Goal: Find specific page/section: Find specific page/section

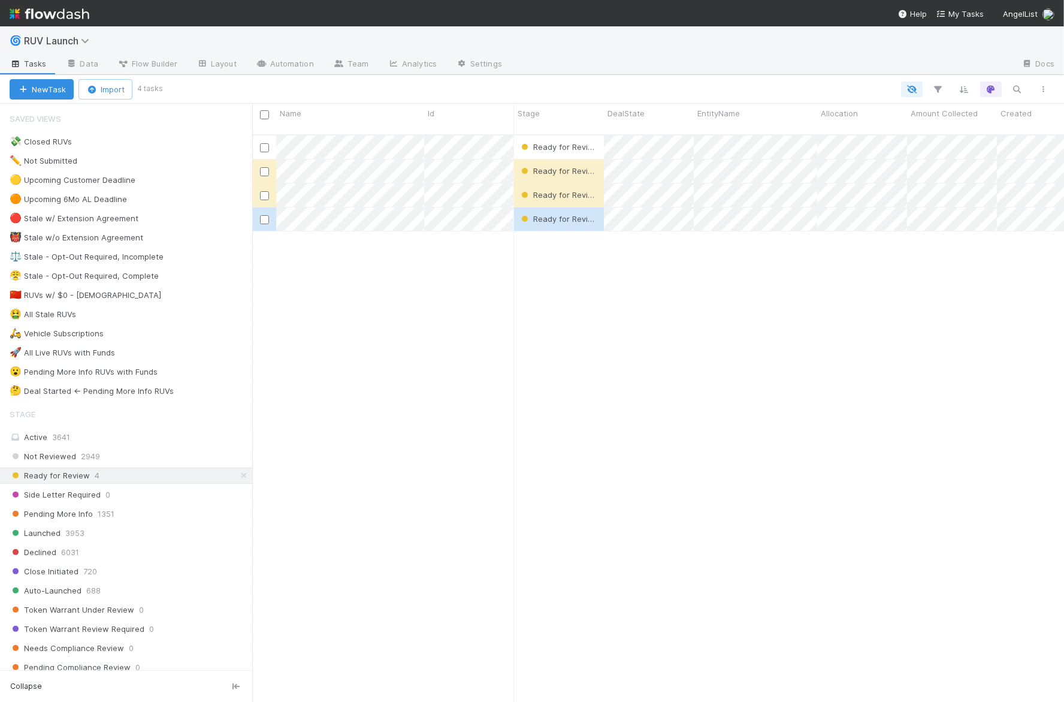
scroll to position [577, 812]
click at [82, 43] on span "RUV Launch" at bounding box center [60, 41] width 72 height 12
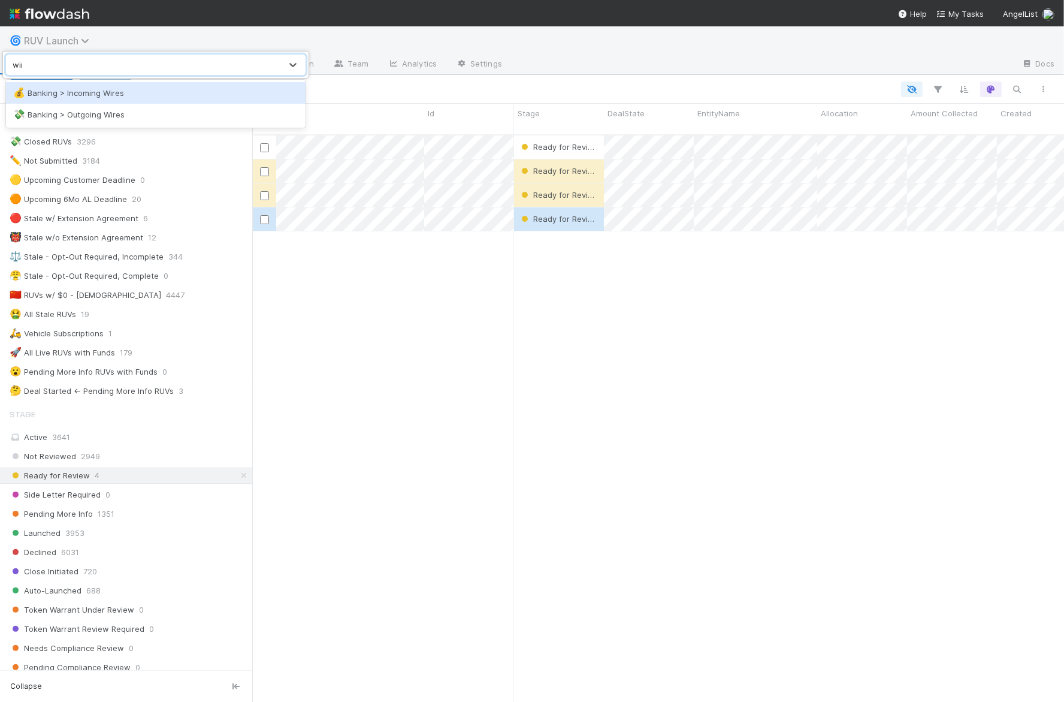
type input "wire"
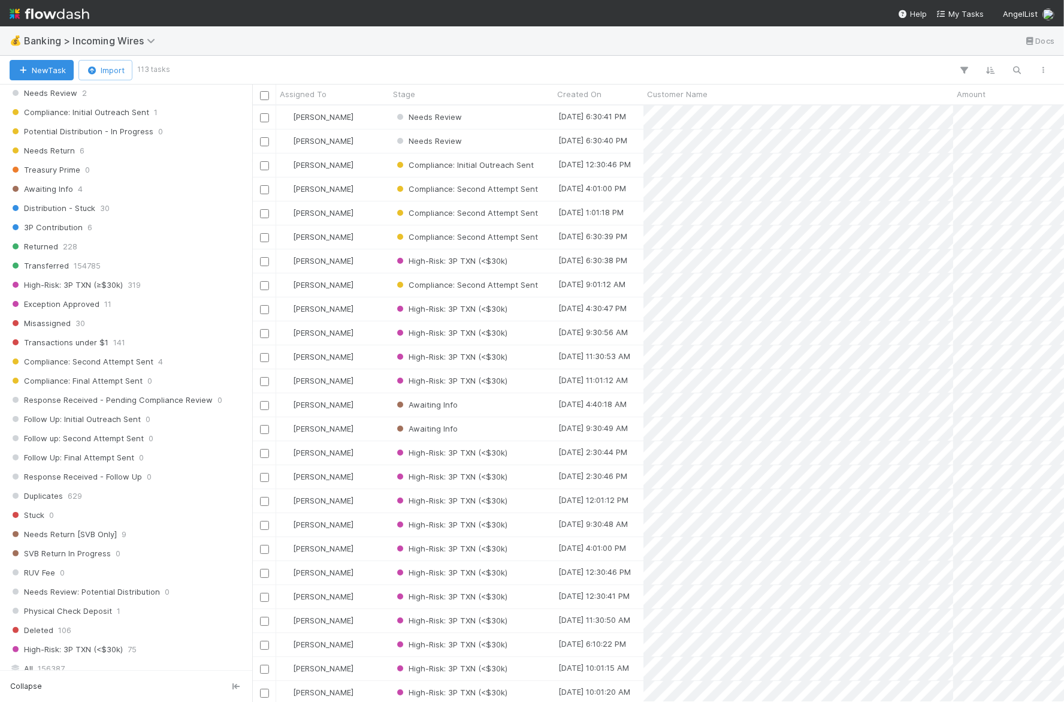
scroll to position [790, 0]
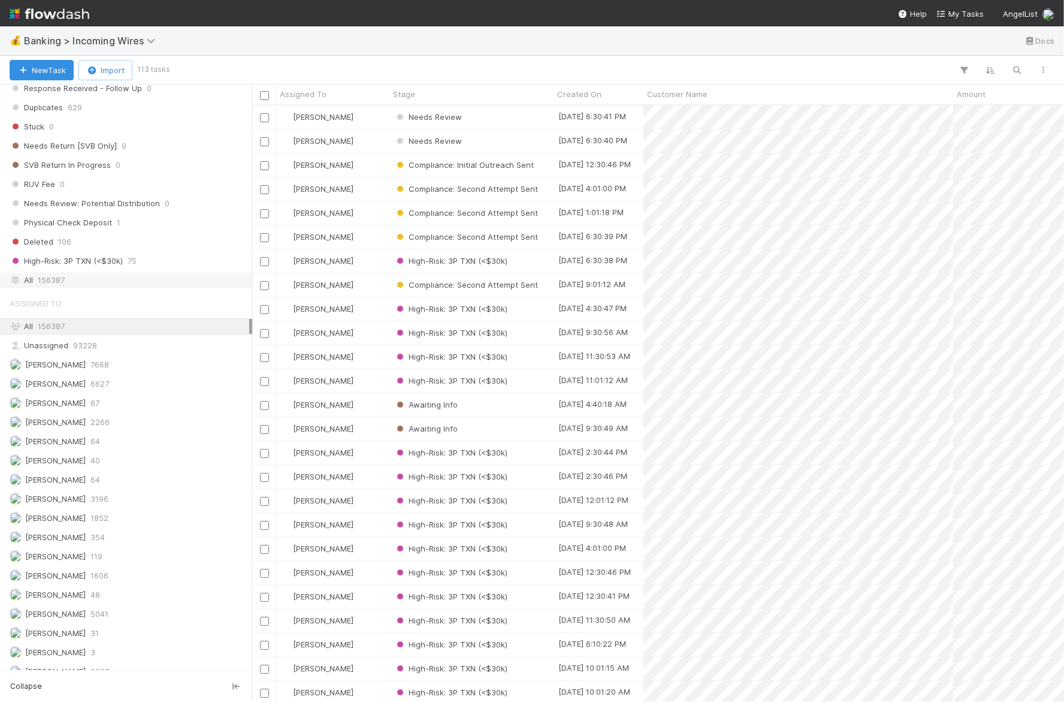
click at [107, 273] on div "All 156387" at bounding box center [130, 280] width 240 height 15
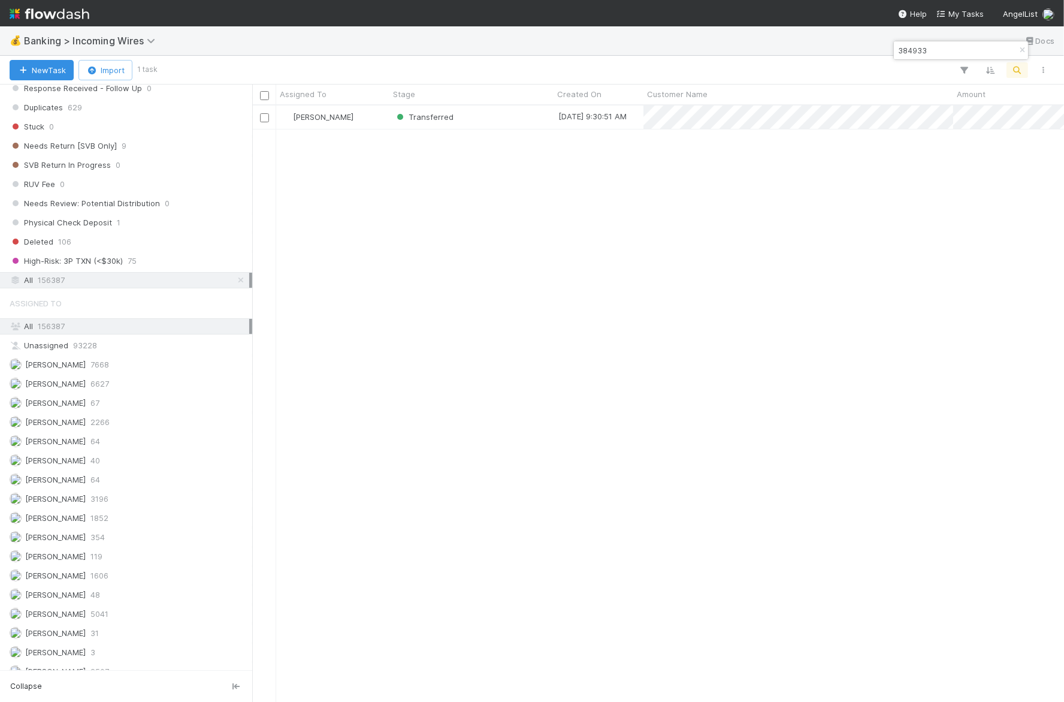
scroll to position [596, 812]
type input "384933"
